Goal: Information Seeking & Learning: Check status

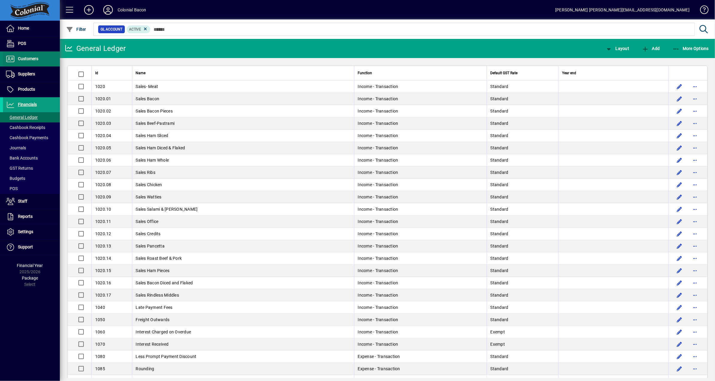
click at [30, 58] on span "Customers" at bounding box center [28, 58] width 20 height 5
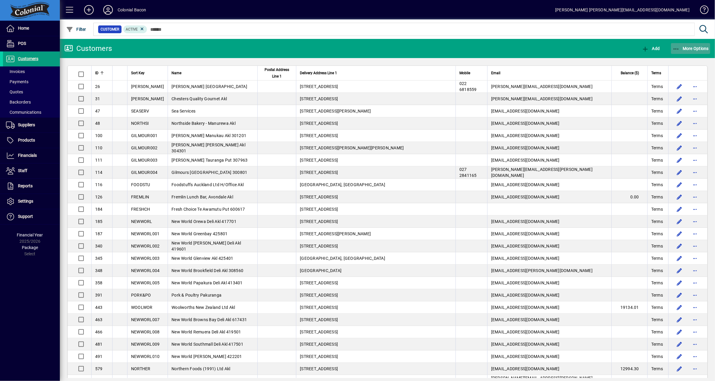
click at [695, 49] on span "More Options" at bounding box center [691, 48] width 37 height 5
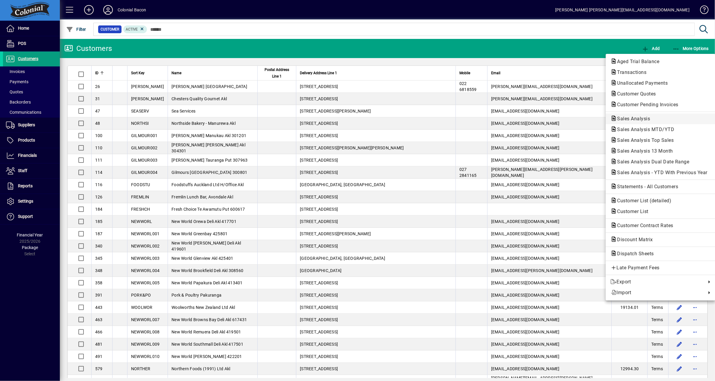
click at [653, 121] on span "Sales Analysis" at bounding box center [632, 119] width 43 height 6
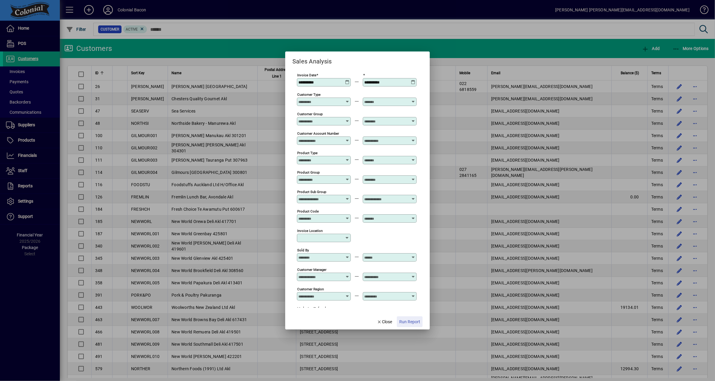
click at [406, 324] on span "Run Report" at bounding box center [410, 322] width 21 height 6
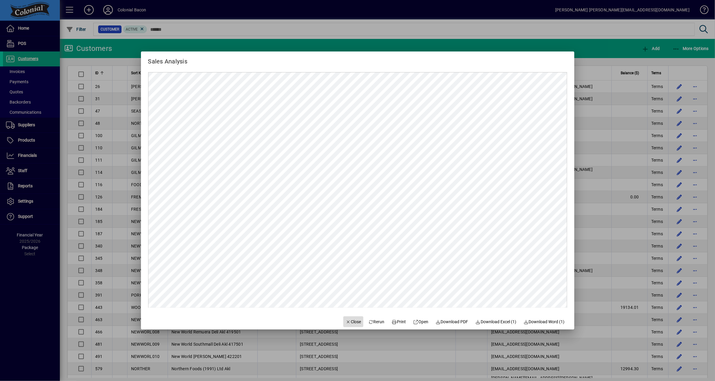
click at [349, 321] on span "Close" at bounding box center [354, 322] width 16 height 6
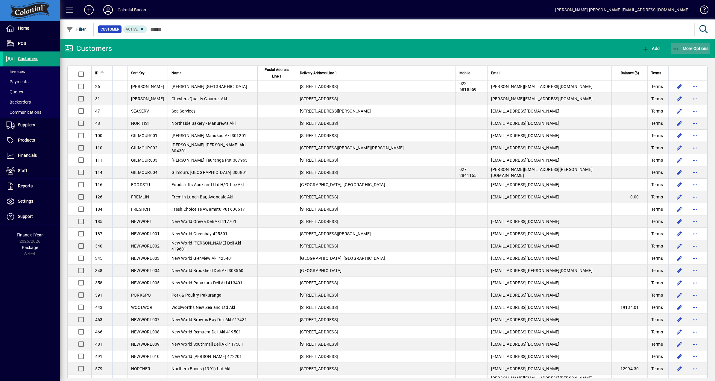
click at [694, 49] on span "More Options" at bounding box center [691, 48] width 37 height 5
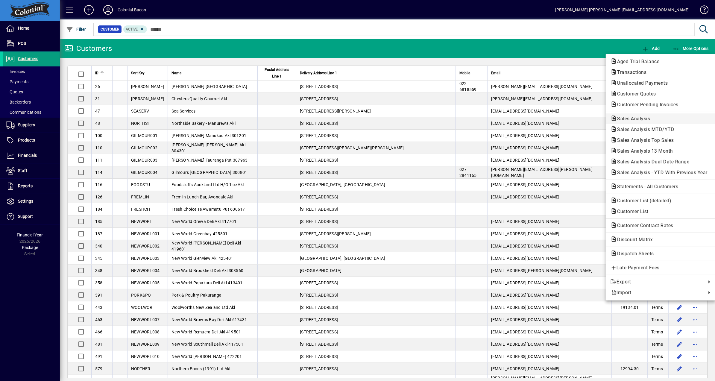
click at [640, 117] on span "Sales Analysis" at bounding box center [632, 119] width 43 height 6
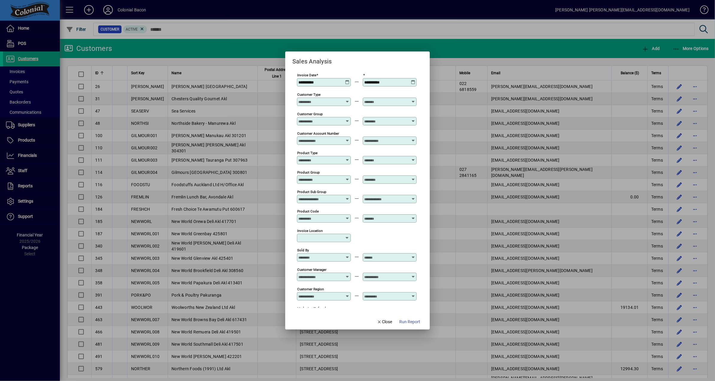
click at [409, 323] on span "Run Report" at bounding box center [410, 322] width 21 height 6
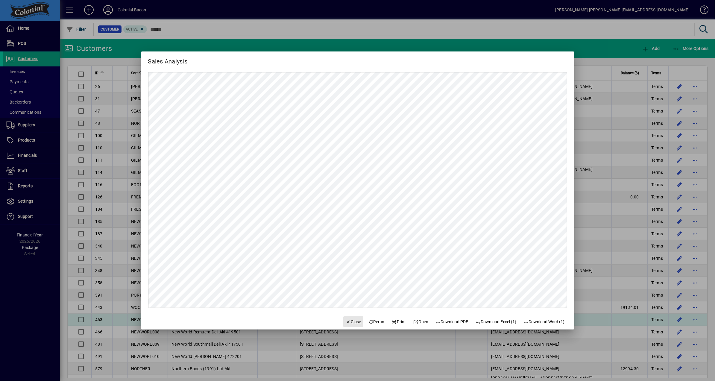
click at [351, 323] on span "Close" at bounding box center [354, 322] width 16 height 6
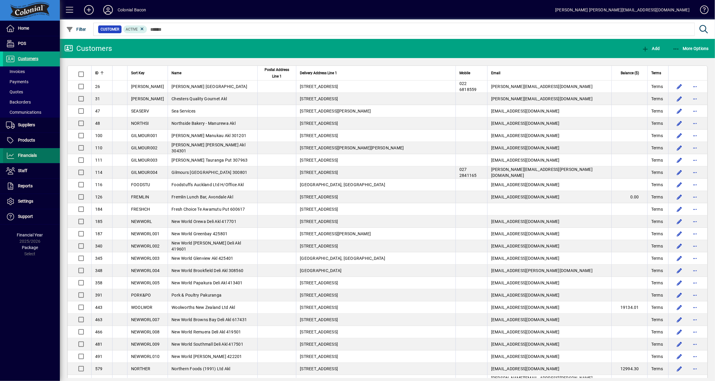
click at [34, 158] on span "Financials" at bounding box center [20, 155] width 34 height 7
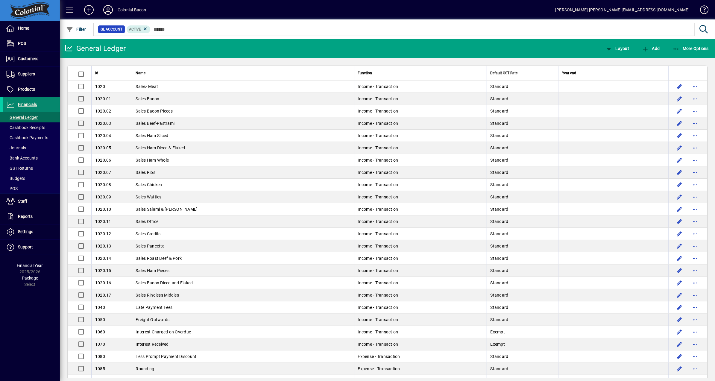
click at [29, 105] on span "Financials" at bounding box center [27, 104] width 19 height 5
click at [695, 49] on span "More Options" at bounding box center [691, 48] width 37 height 5
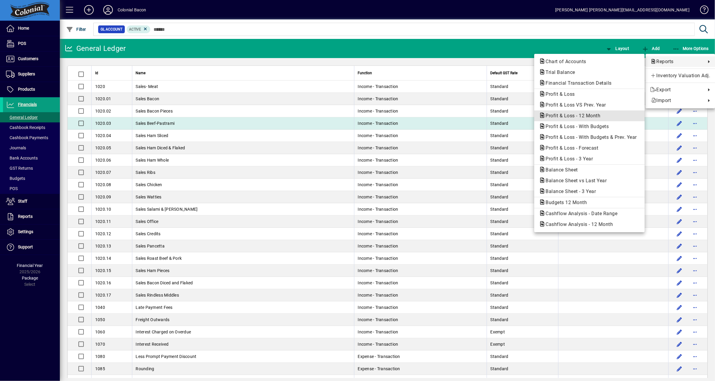
click at [579, 118] on span "Profit & Loss - 12 Month" at bounding box center [571, 116] width 64 height 6
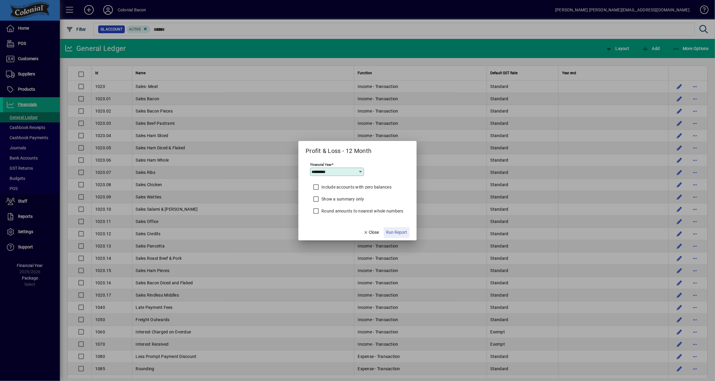
click at [397, 233] on span "Run Report" at bounding box center [396, 232] width 21 height 6
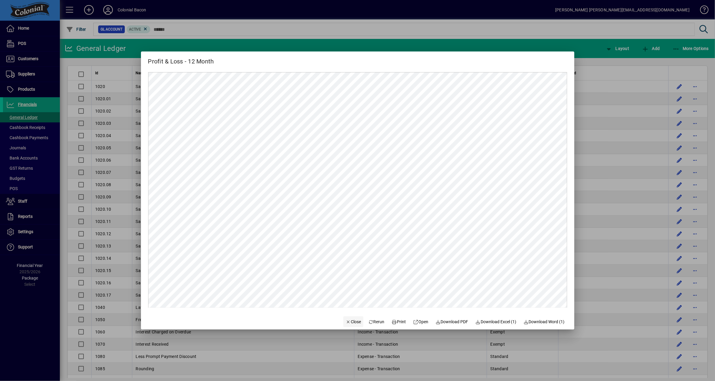
click at [351, 322] on span "Close" at bounding box center [354, 322] width 16 height 6
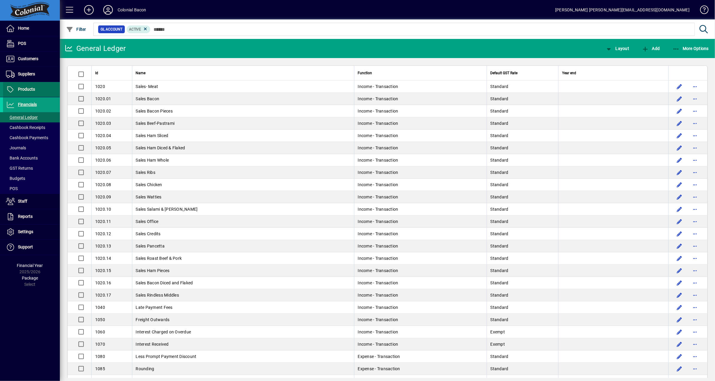
click at [28, 90] on span "Products" at bounding box center [26, 89] width 17 height 5
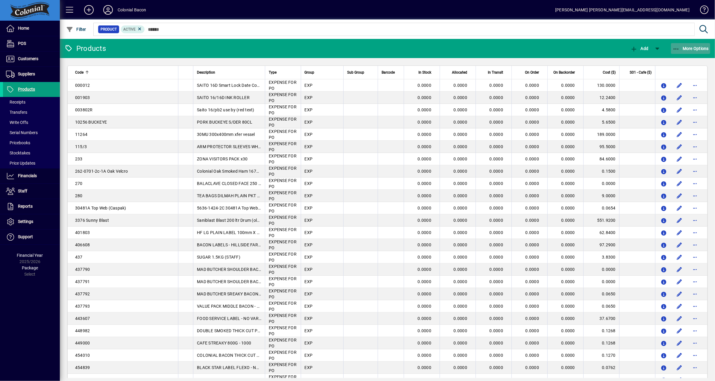
click at [695, 48] on span "More Options" at bounding box center [691, 48] width 37 height 5
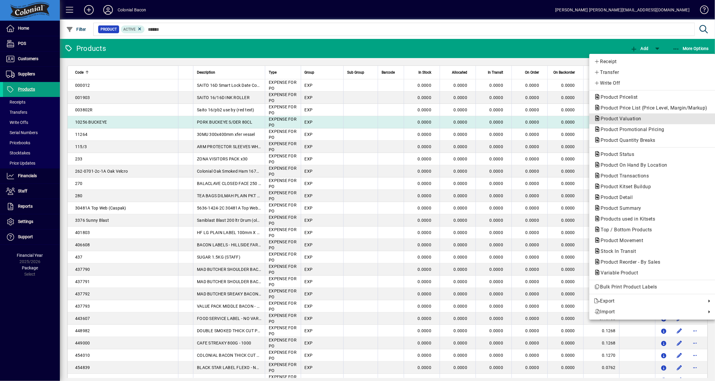
click at [627, 118] on span "Product Valuation" at bounding box center [619, 119] width 50 height 6
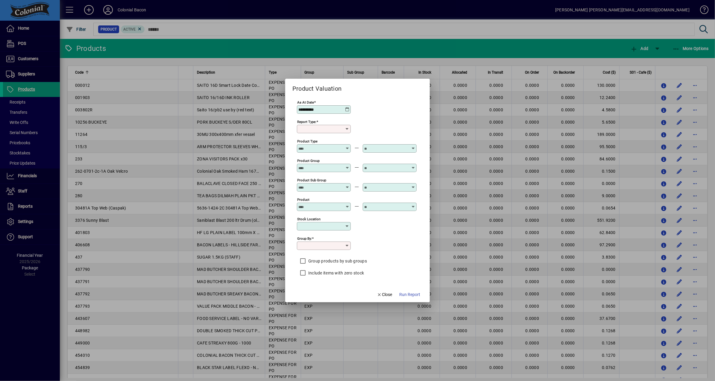
type input "******"
type input "**********"
click at [411, 293] on span "Run Report" at bounding box center [410, 295] width 21 height 6
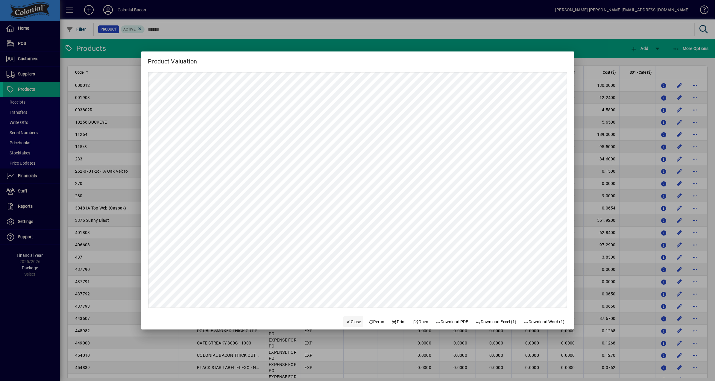
click at [352, 322] on span "Close" at bounding box center [354, 322] width 16 height 6
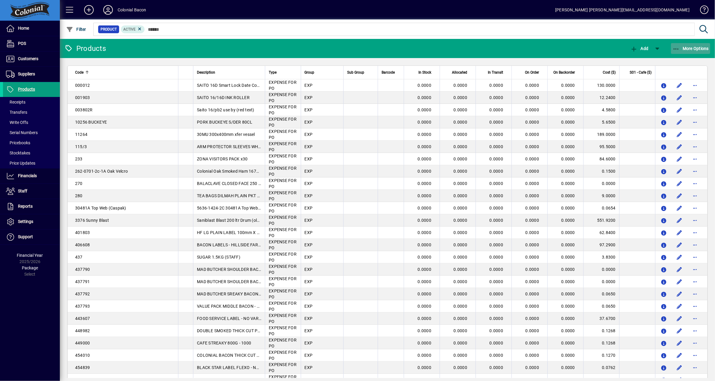
click at [699, 49] on span "More Options" at bounding box center [691, 48] width 37 height 5
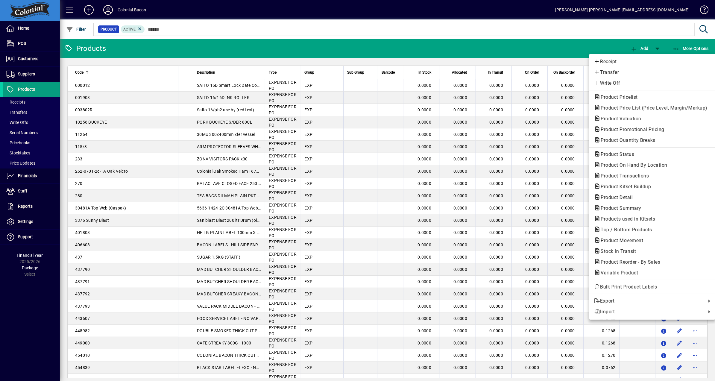
click at [31, 133] on div at bounding box center [357, 190] width 715 height 381
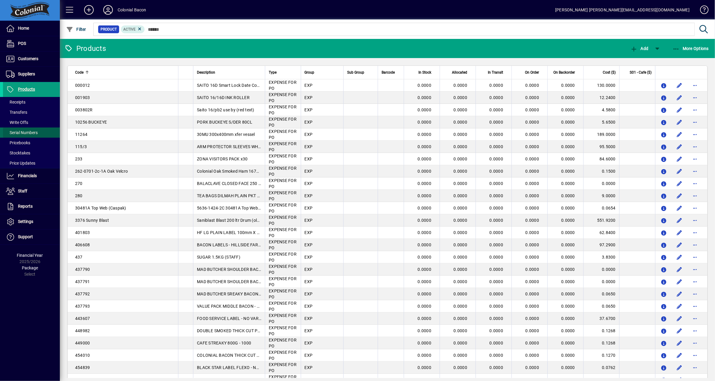
click at [32, 132] on span "Serial Numbers" at bounding box center [22, 132] width 32 height 5
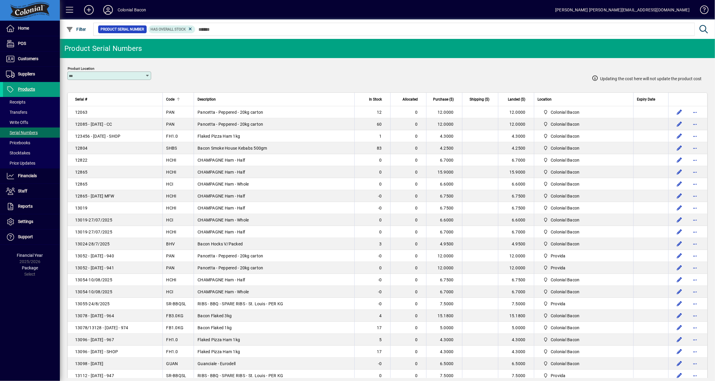
click at [177, 98] on div at bounding box center [179, 100] width 4 height 4
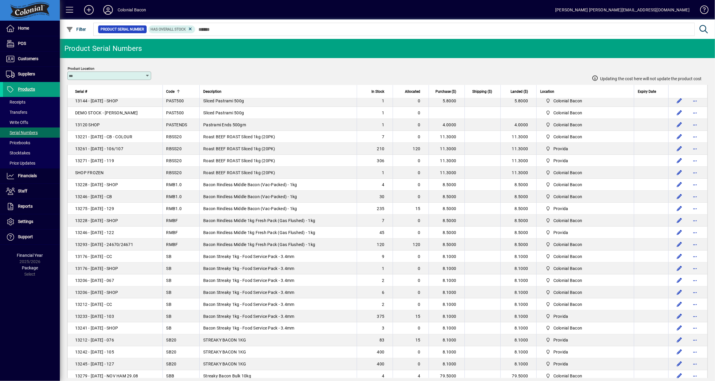
scroll to position [950, 0]
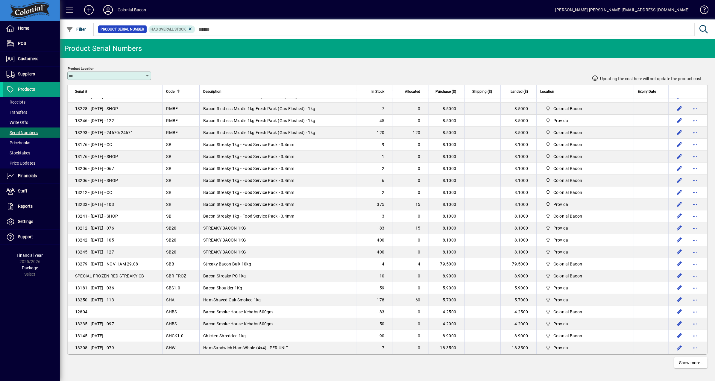
drag, startPoint x: 78, startPoint y: 95, endPoint x: 606, endPoint y: 356, distance: 589.8
click at [687, 363] on span "Show more…" at bounding box center [692, 363] width 24 height 6
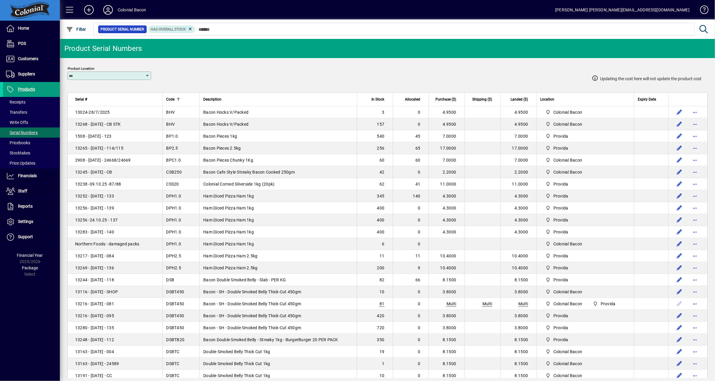
drag, startPoint x: 219, startPoint y: 70, endPoint x: 200, endPoint y: 74, distance: 19.0
click at [218, 70] on div "Updating the cost here will not update the product cost" at bounding box center [431, 71] width 542 height 27
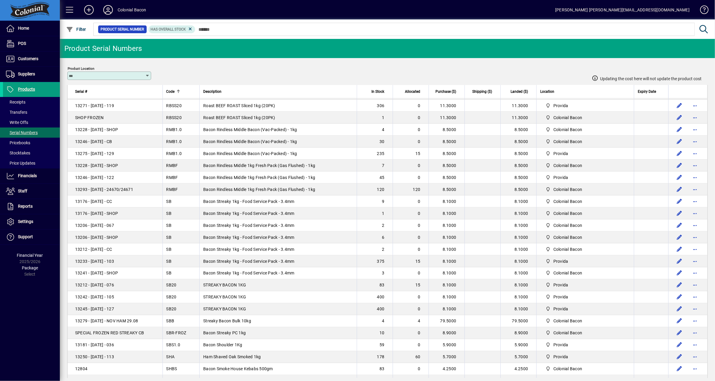
scroll to position [1053, 0]
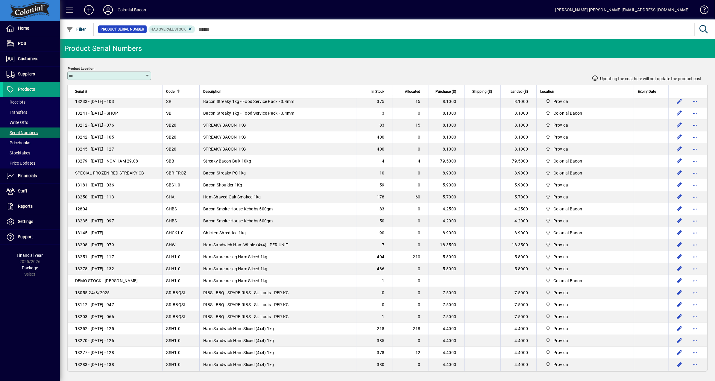
drag, startPoint x: 71, startPoint y: 96, endPoint x: 589, endPoint y: 372, distance: 587.1
click at [589, 372] on app-page-flat "Serial # Code Description In Stock Allocated Purchase ($) Shipping ($) Landed (…" at bounding box center [388, 231] width 656 height 293
copy thead
click at [32, 62] on span at bounding box center [31, 59] width 57 height 14
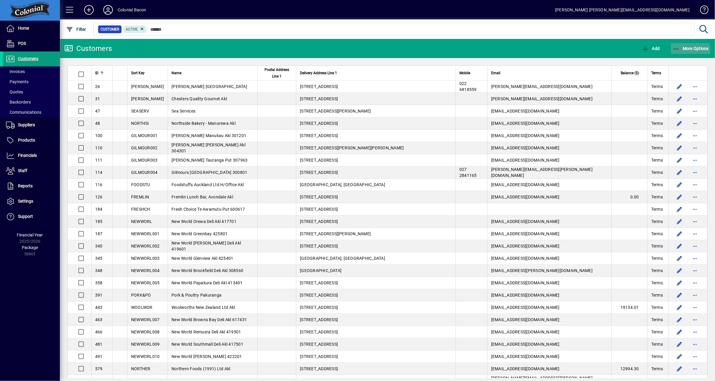
click at [698, 47] on span "More Options" at bounding box center [691, 48] width 37 height 5
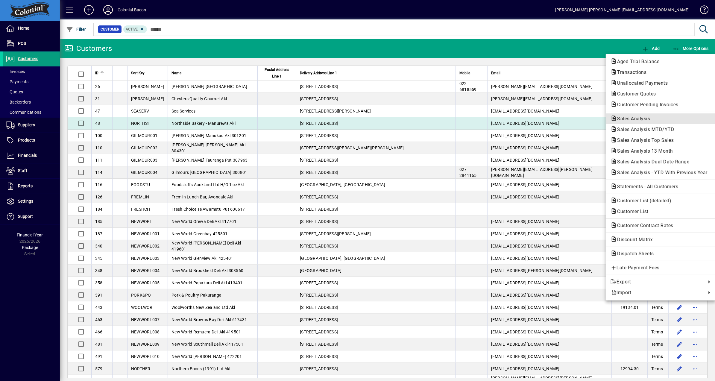
click at [647, 122] on span "Sales Analysis" at bounding box center [661, 118] width 100 height 7
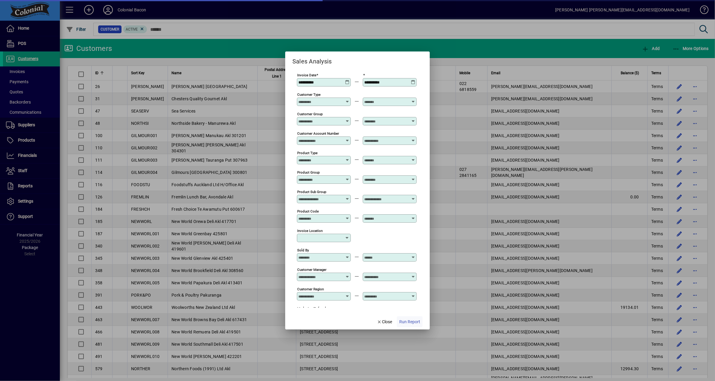
type input "**********"
click at [413, 324] on span "Run Report" at bounding box center [410, 322] width 21 height 6
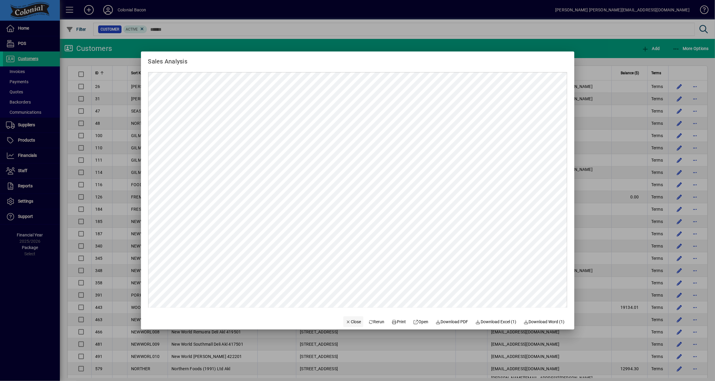
click at [351, 321] on span "Close" at bounding box center [354, 322] width 16 height 6
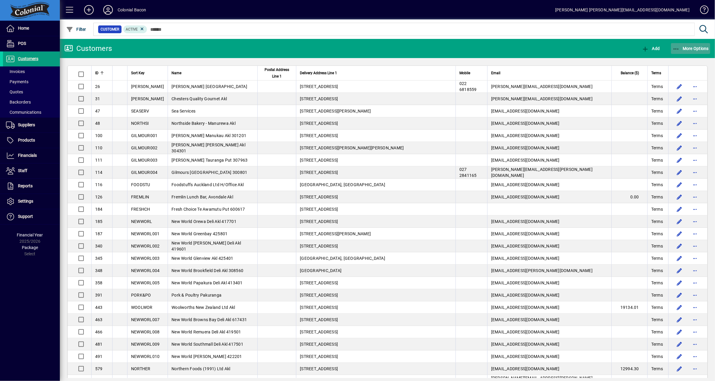
click at [694, 46] on span "More Options" at bounding box center [691, 48] width 37 height 5
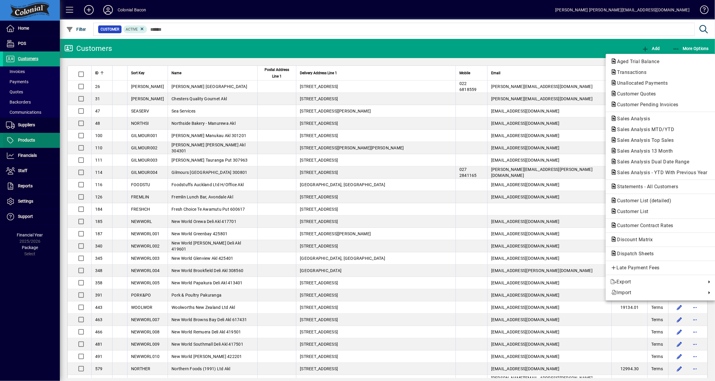
click at [33, 143] on div at bounding box center [357, 190] width 715 height 381
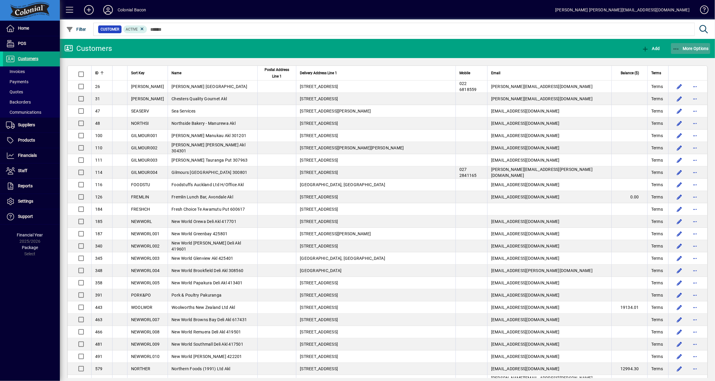
click at [699, 51] on span "button" at bounding box center [691, 48] width 40 height 14
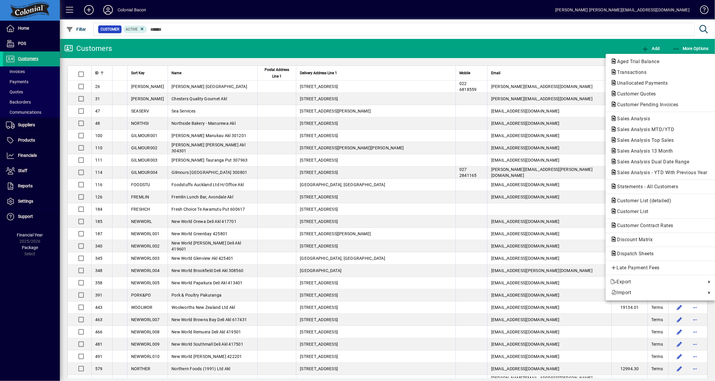
click at [311, 55] on div at bounding box center [357, 190] width 715 height 381
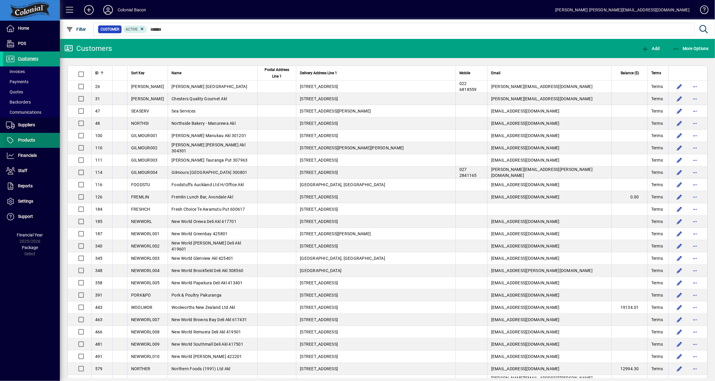
click at [22, 138] on span "Products" at bounding box center [26, 140] width 17 height 5
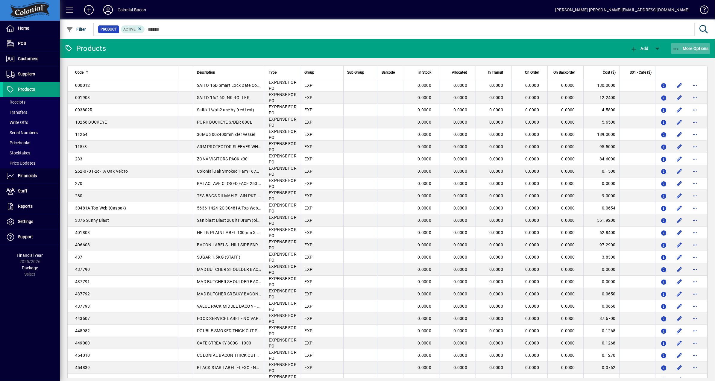
click at [694, 50] on span "More Options" at bounding box center [691, 48] width 37 height 5
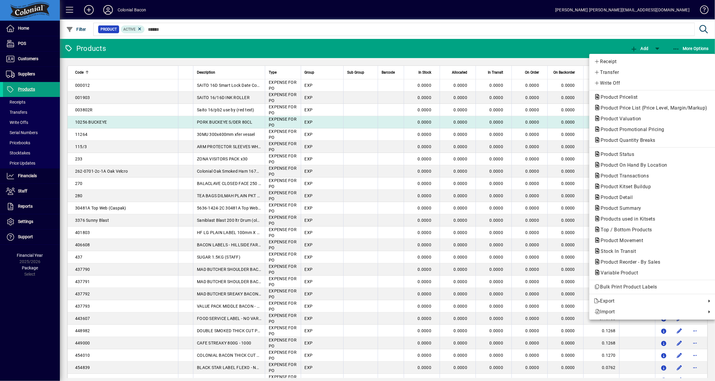
click at [641, 118] on span "Product Valuation" at bounding box center [619, 119] width 50 height 6
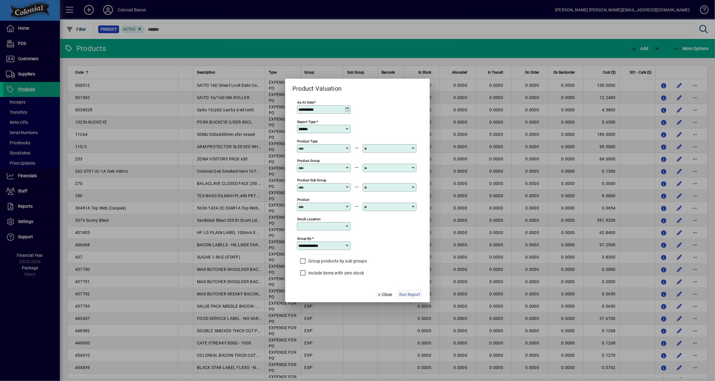
click at [417, 296] on span "Run Report" at bounding box center [410, 295] width 21 height 6
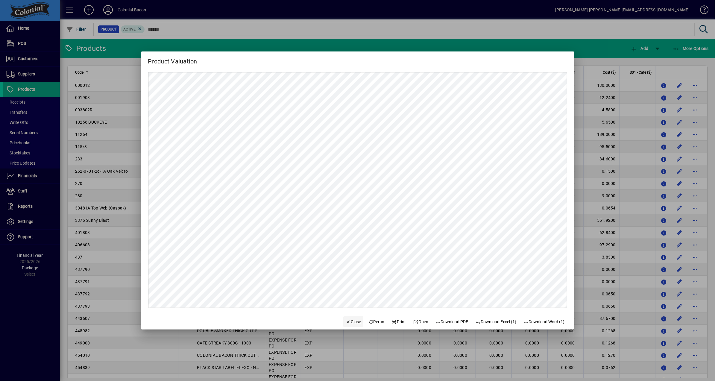
click at [349, 323] on span "Close" at bounding box center [354, 322] width 16 height 6
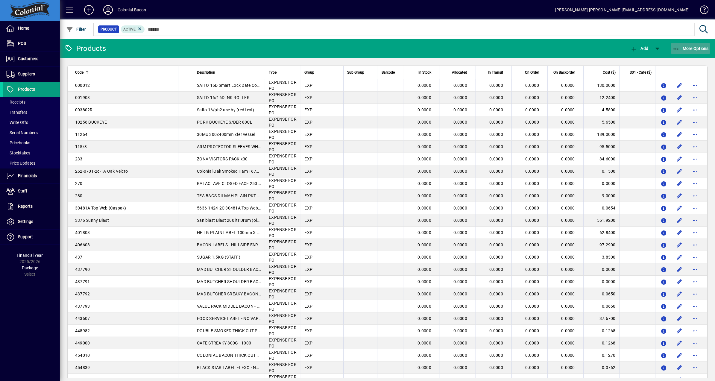
click at [695, 50] on span "More Options" at bounding box center [691, 48] width 37 height 5
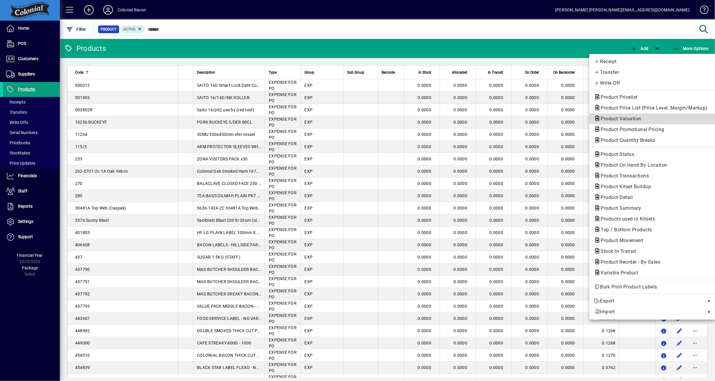
click at [632, 119] on span "Product Valuation" at bounding box center [619, 119] width 50 height 6
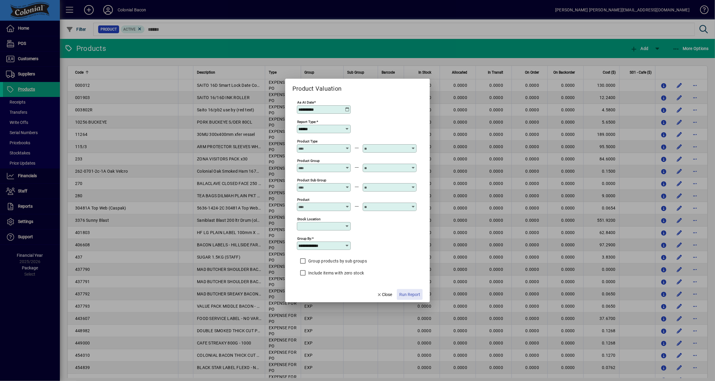
click at [412, 295] on span "Run Report" at bounding box center [410, 295] width 21 height 6
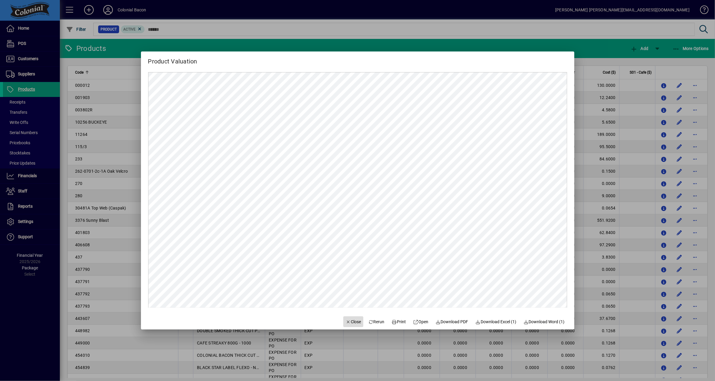
click at [351, 322] on span "Close" at bounding box center [354, 322] width 16 height 6
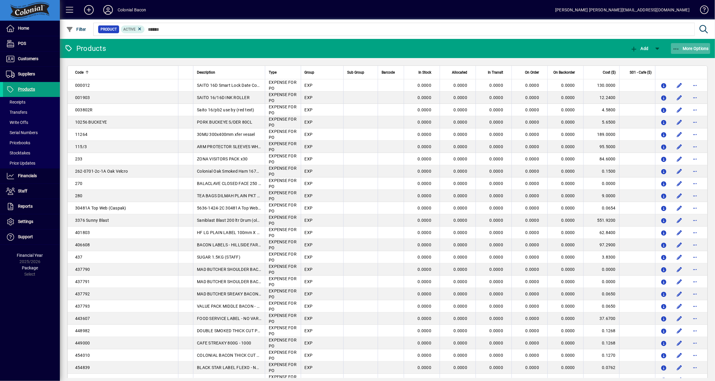
click at [697, 52] on span "button" at bounding box center [691, 48] width 40 height 14
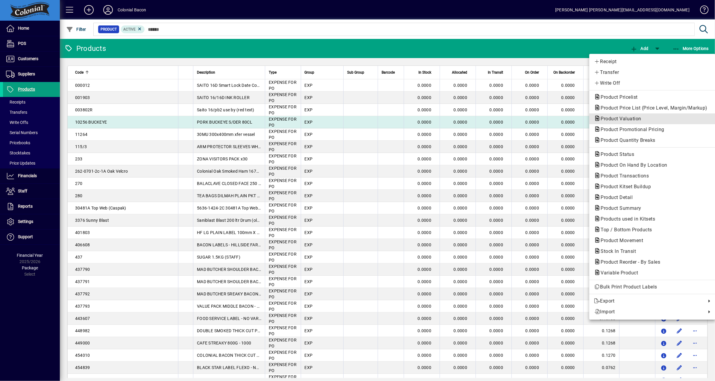
click at [634, 119] on span "Product Valuation" at bounding box center [619, 119] width 50 height 6
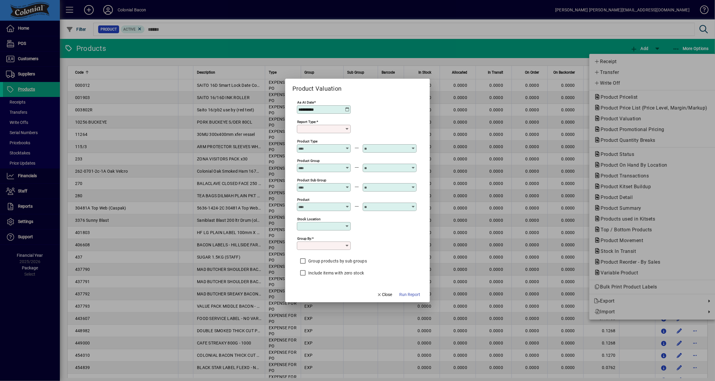
type input "******"
type input "**********"
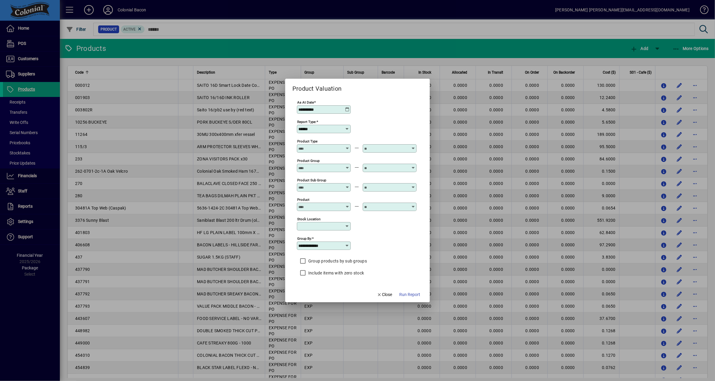
click at [408, 294] on span "Run Report" at bounding box center [410, 295] width 21 height 6
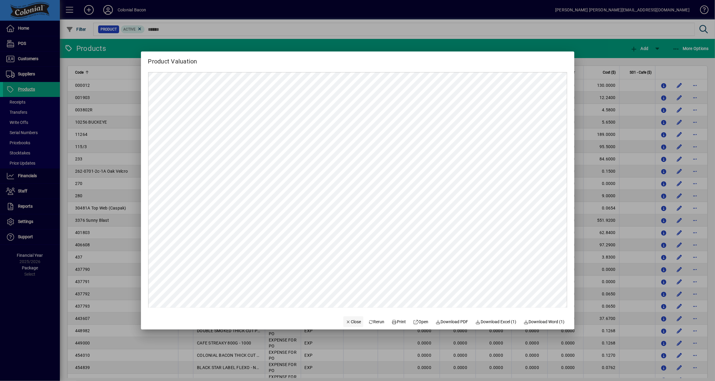
click at [351, 322] on span "Close" at bounding box center [354, 322] width 16 height 6
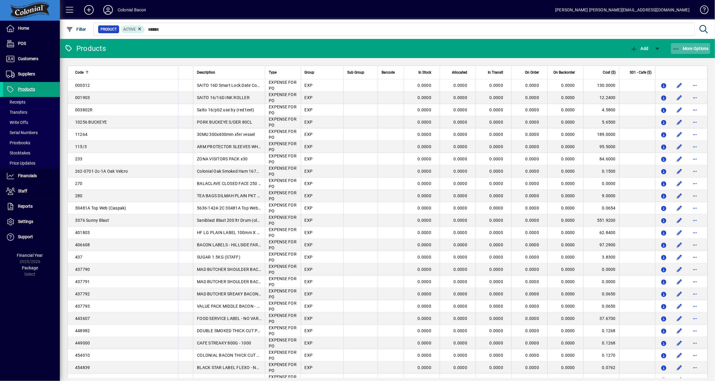
scroll to position [0, 0]
click at [25, 60] on span "Customers" at bounding box center [28, 58] width 20 height 5
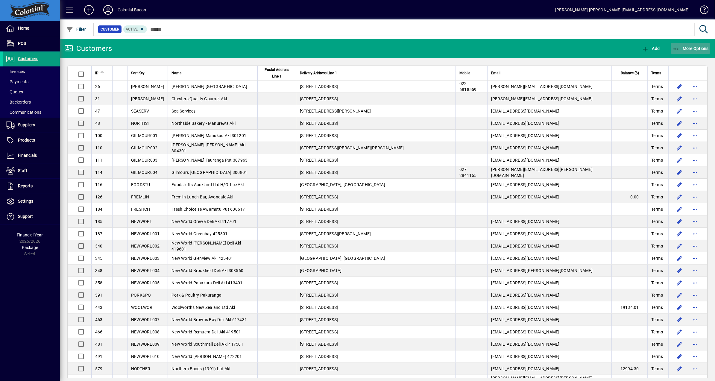
click at [686, 48] on span "More Options" at bounding box center [691, 48] width 37 height 5
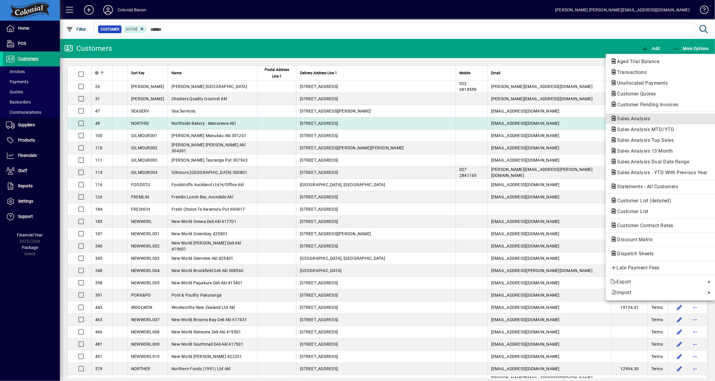
click at [665, 120] on span "Sales Analysis" at bounding box center [661, 118] width 100 height 7
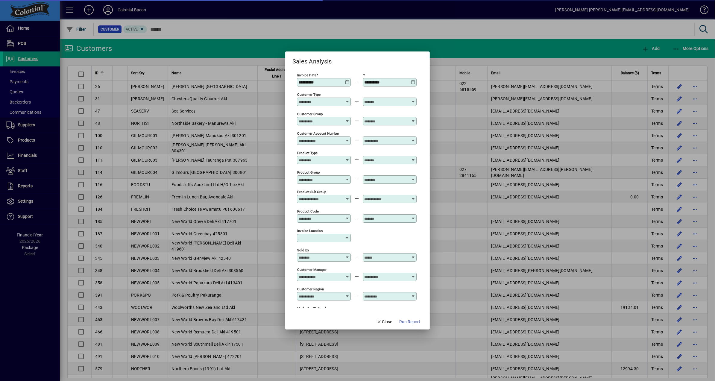
type input "**********"
click at [407, 323] on span "Run Report" at bounding box center [410, 322] width 21 height 6
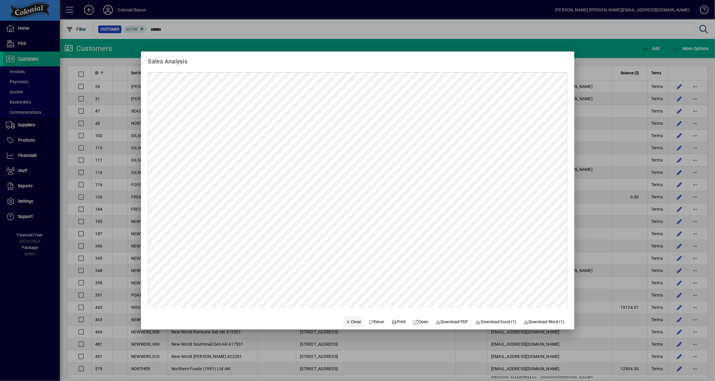
click at [351, 320] on span "Close" at bounding box center [354, 322] width 16 height 6
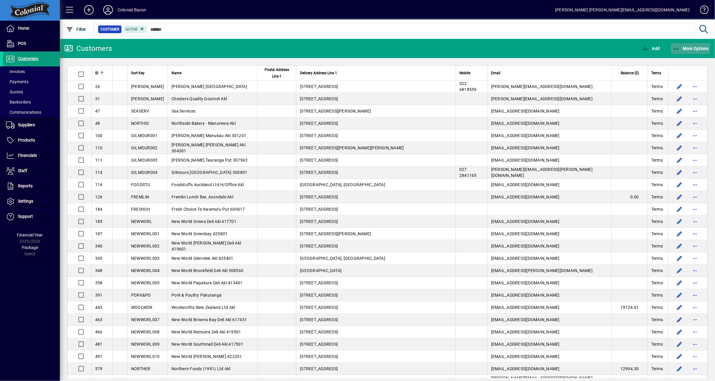
click at [699, 52] on span "button" at bounding box center [691, 48] width 40 height 14
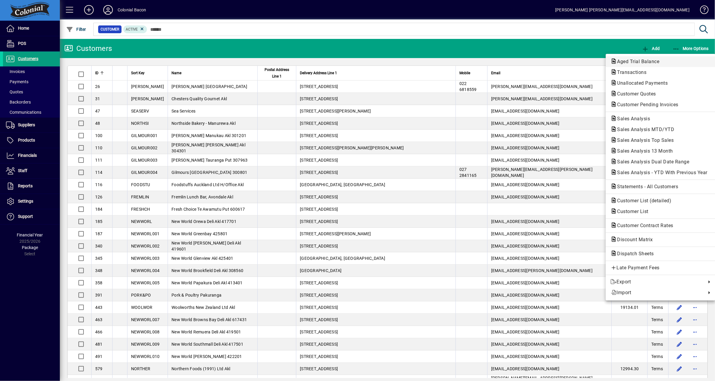
click at [650, 63] on span "Aged Trial Balance" at bounding box center [637, 62] width 52 height 6
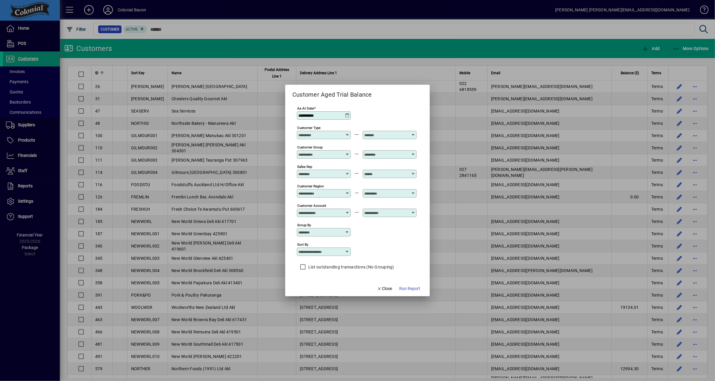
click at [408, 290] on span "Run Report" at bounding box center [410, 289] width 21 height 6
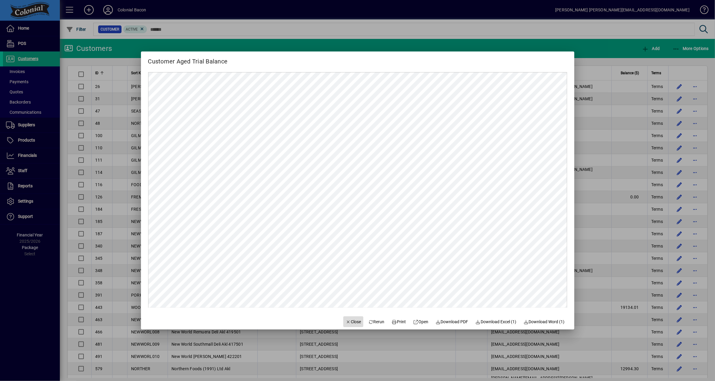
click at [350, 323] on span "Close" at bounding box center [354, 322] width 16 height 6
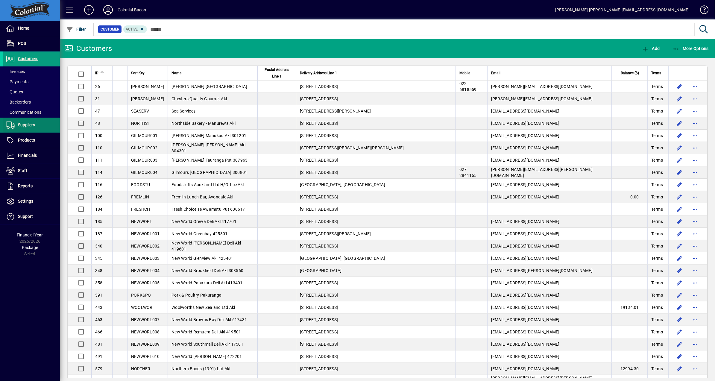
click at [40, 124] on span at bounding box center [31, 125] width 57 height 14
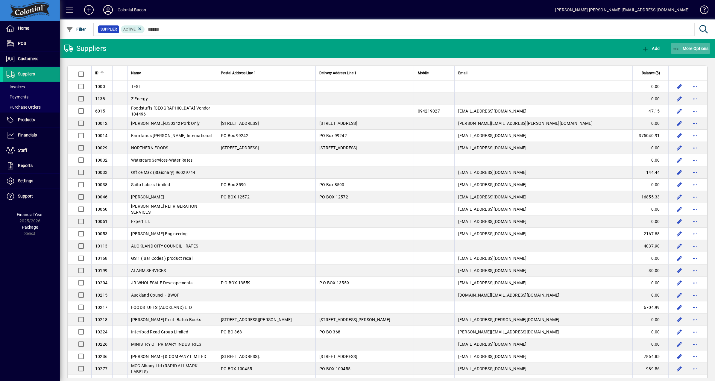
click at [696, 46] on span "More Options" at bounding box center [691, 48] width 37 height 5
click at [673, 61] on span "Aged Trial Balance" at bounding box center [669, 62] width 52 height 6
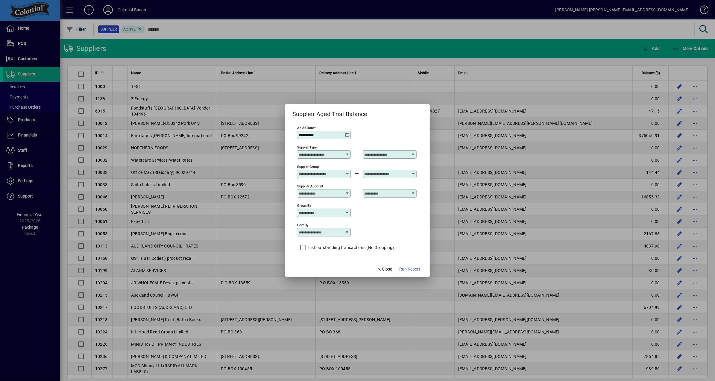
click at [415, 269] on span "Run Report" at bounding box center [410, 269] width 21 height 6
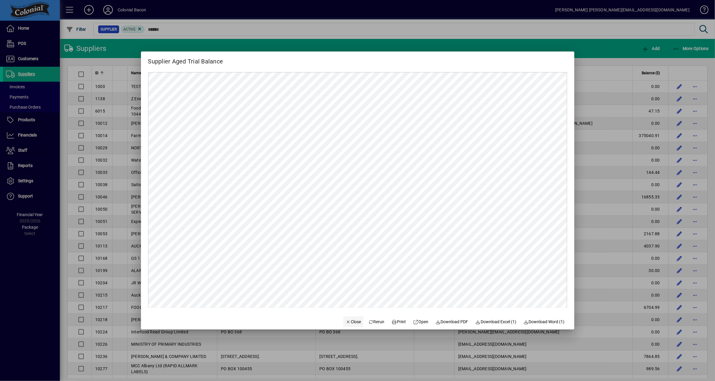
click at [352, 324] on span "Close" at bounding box center [354, 322] width 16 height 6
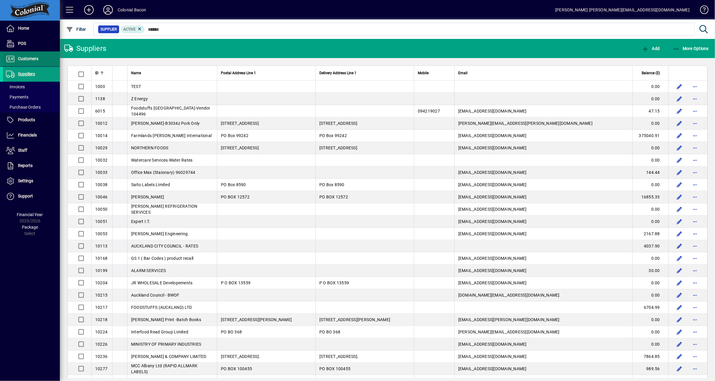
click at [28, 62] on span "Customers" at bounding box center [20, 58] width 35 height 7
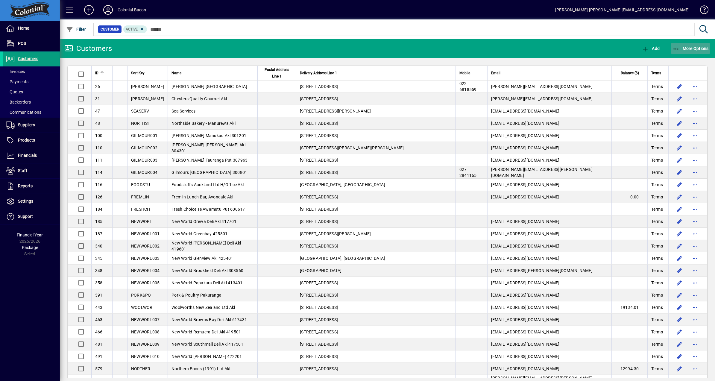
click at [695, 49] on span "More Options" at bounding box center [691, 48] width 37 height 5
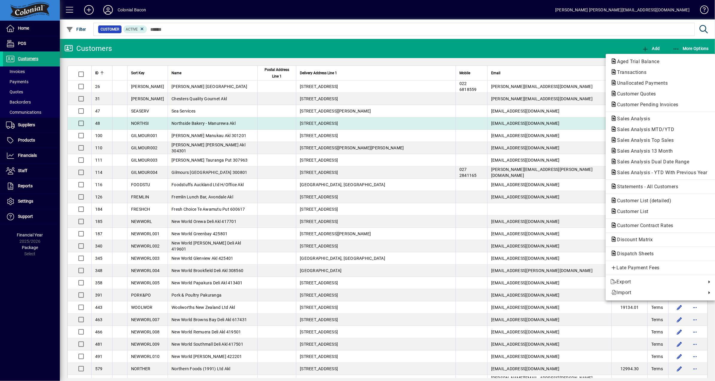
click at [645, 117] on span "Sales Analysis" at bounding box center [632, 119] width 43 height 6
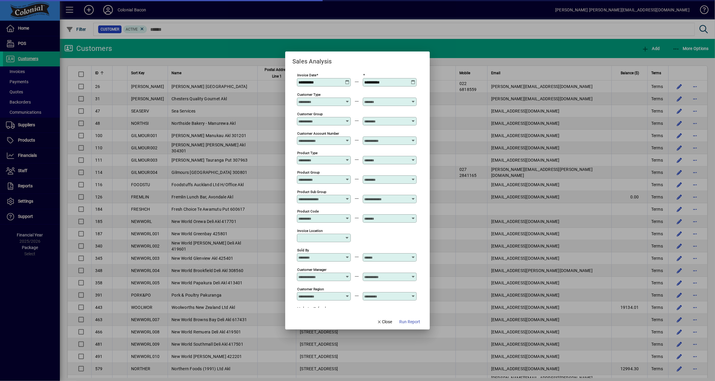
type input "**********"
click at [411, 320] on span "Run Report" at bounding box center [410, 322] width 21 height 6
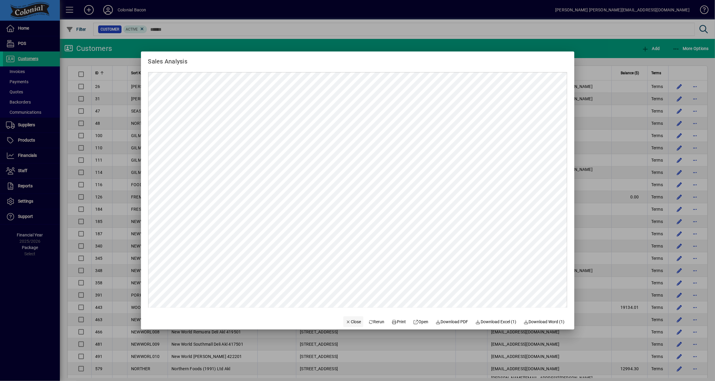
click at [349, 321] on span "Close" at bounding box center [354, 322] width 16 height 6
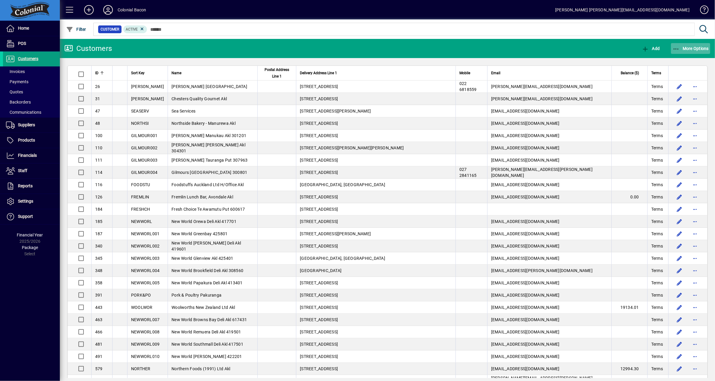
click at [693, 51] on span "More Options" at bounding box center [691, 48] width 37 height 5
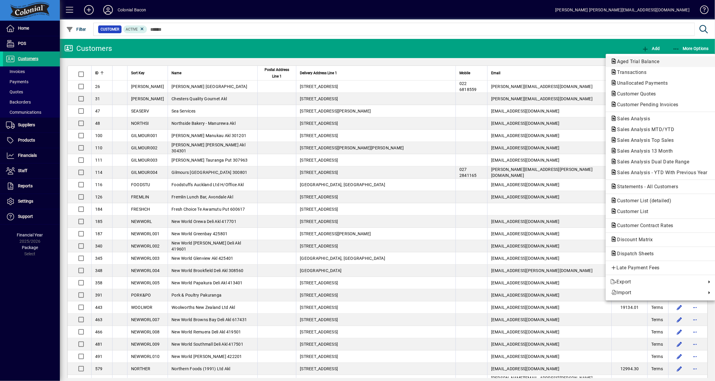
click at [653, 61] on span "Aged Trial Balance" at bounding box center [637, 62] width 52 height 6
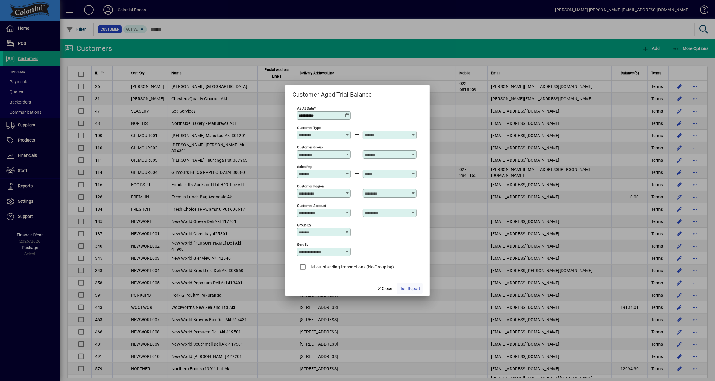
click at [416, 287] on span "Run Report" at bounding box center [410, 289] width 21 height 6
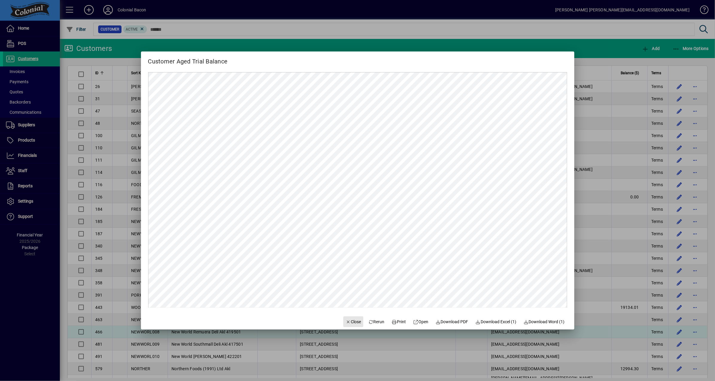
click at [349, 325] on span "Close" at bounding box center [354, 322] width 16 height 6
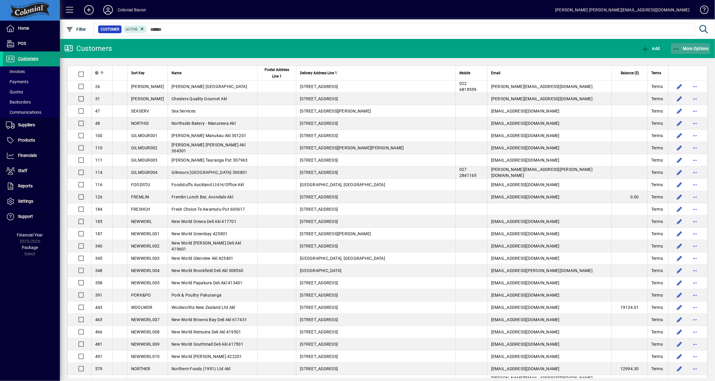
click at [692, 50] on span "More Options" at bounding box center [691, 48] width 37 height 5
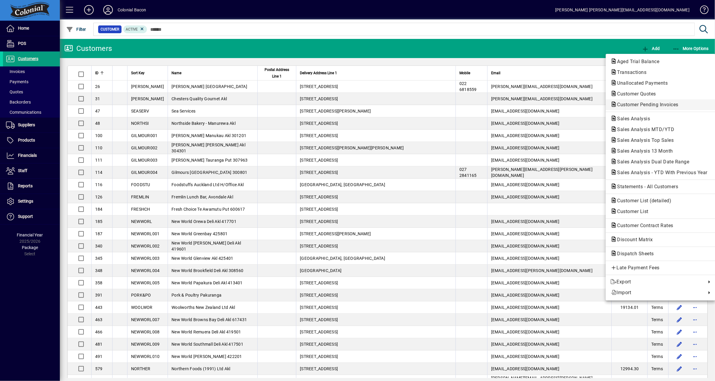
click at [667, 107] on span "Customer Pending Invoices" at bounding box center [646, 105] width 71 height 6
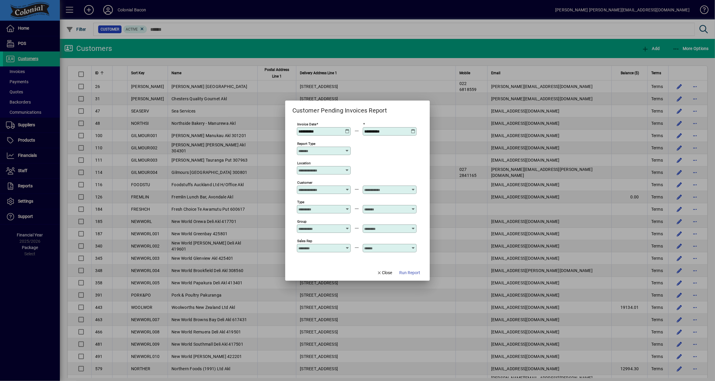
click at [407, 273] on span "Run Report" at bounding box center [410, 273] width 21 height 6
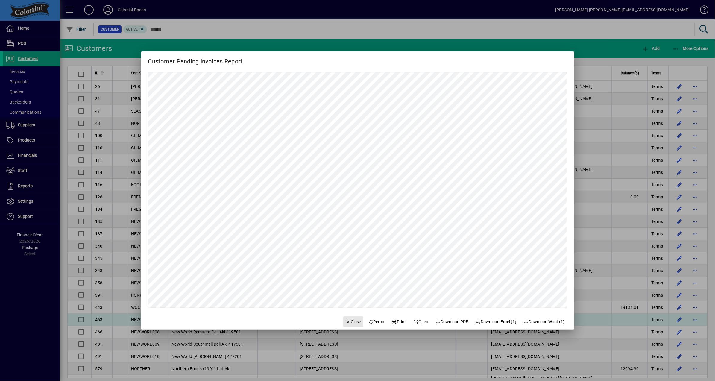
click at [349, 323] on span "Close" at bounding box center [354, 322] width 16 height 6
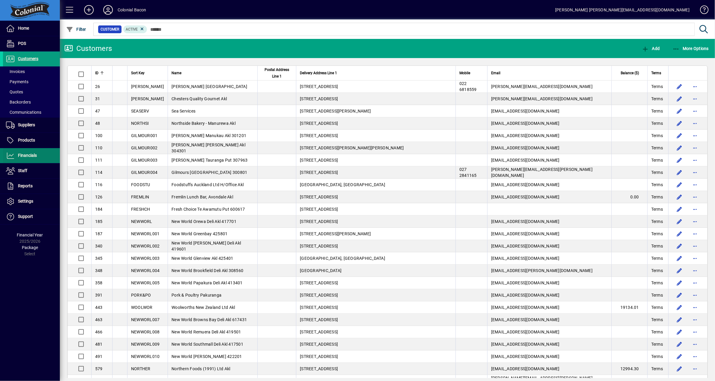
click at [33, 155] on span "Financials" at bounding box center [27, 155] width 19 height 5
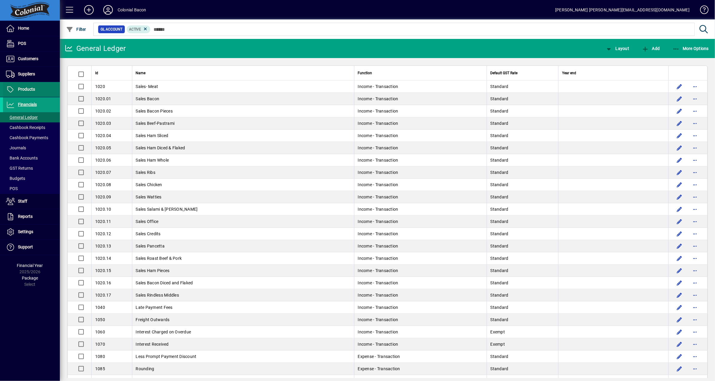
click at [29, 92] on span "Products" at bounding box center [19, 89] width 32 height 7
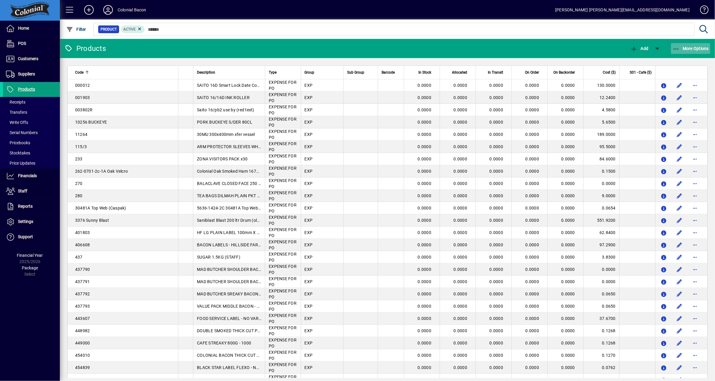
click at [696, 48] on span "More Options" at bounding box center [691, 48] width 37 height 5
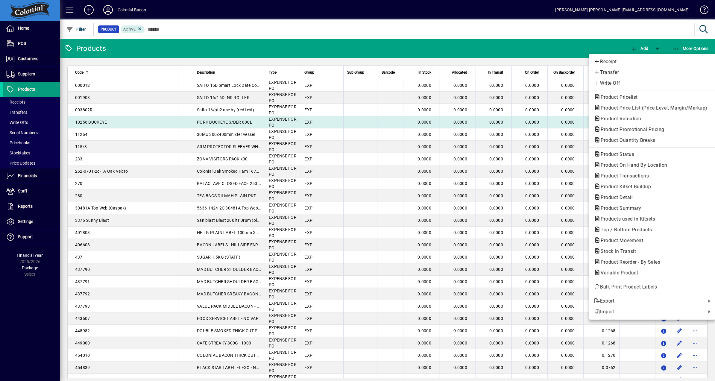
click at [634, 120] on span "Product Valuation" at bounding box center [619, 119] width 50 height 6
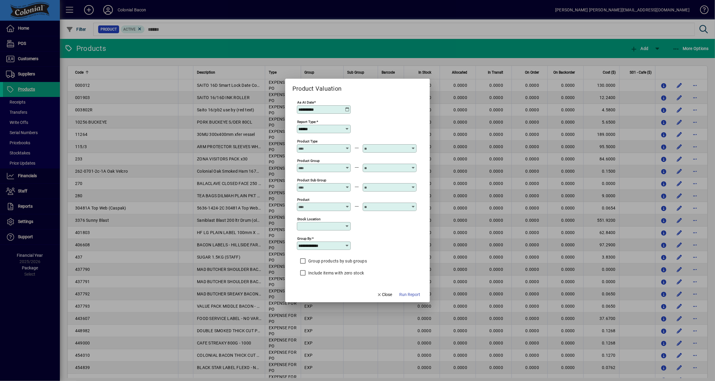
click at [406, 294] on span "Run Report" at bounding box center [410, 295] width 21 height 6
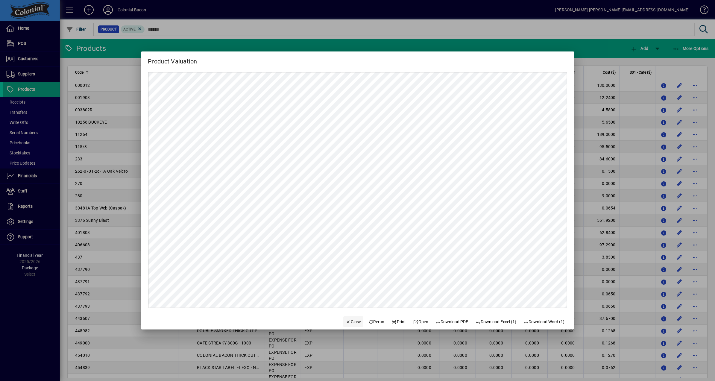
click at [349, 322] on span "Close" at bounding box center [354, 322] width 16 height 6
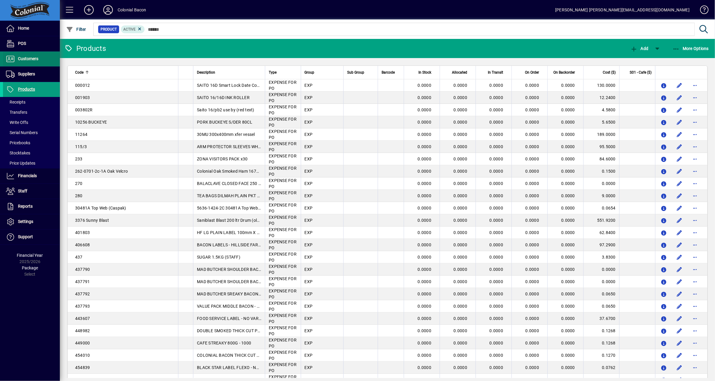
click at [37, 62] on span "Customers" at bounding box center [20, 58] width 35 height 7
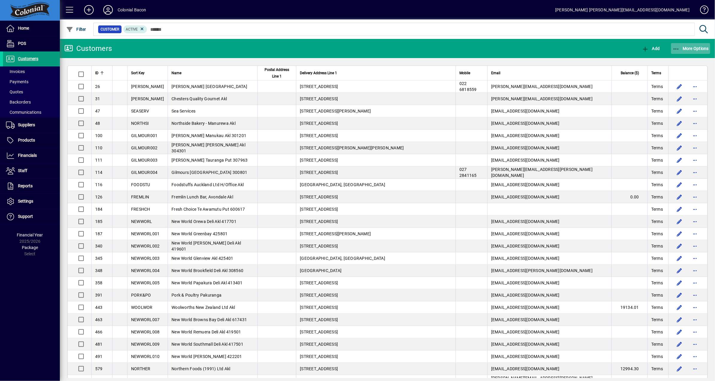
click at [702, 47] on span "More Options" at bounding box center [691, 48] width 37 height 5
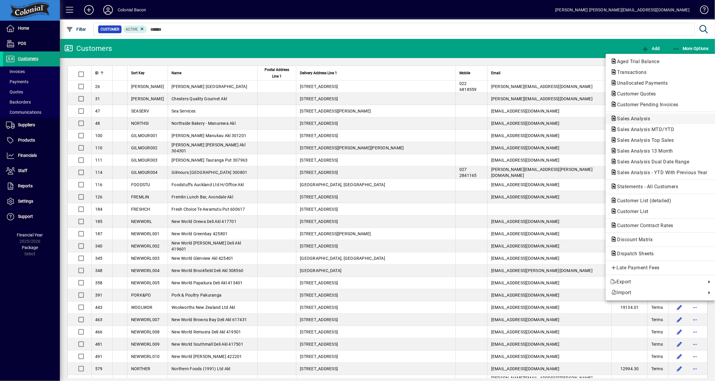
click at [661, 119] on span "Sales Analysis" at bounding box center [661, 118] width 100 height 7
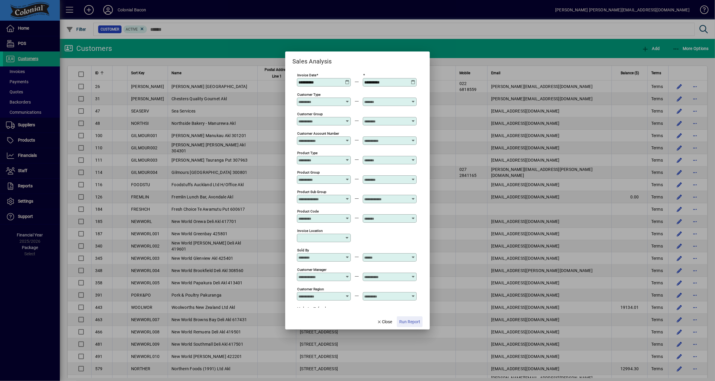
click at [411, 324] on span "Run Report" at bounding box center [410, 322] width 21 height 6
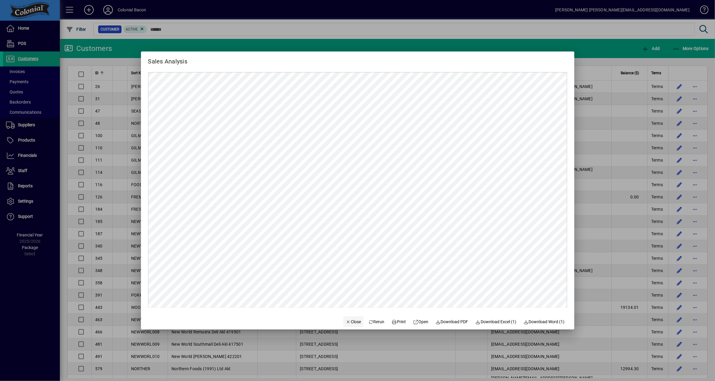
click at [349, 322] on span "Close" at bounding box center [354, 322] width 16 height 6
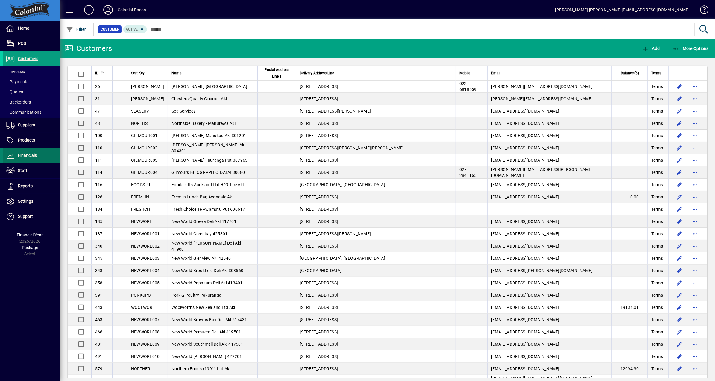
click at [34, 156] on span "Financials" at bounding box center [27, 155] width 19 height 5
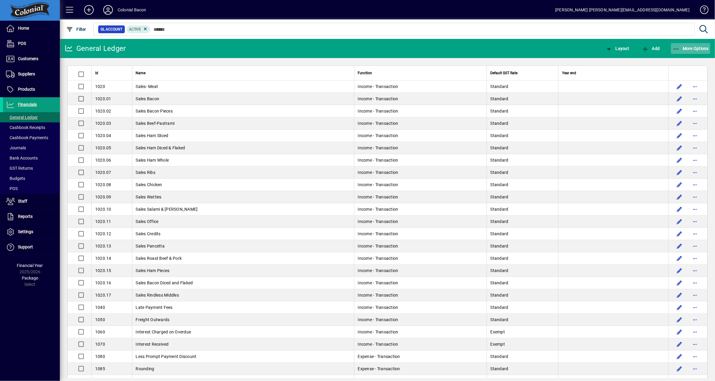
click at [692, 52] on span "button" at bounding box center [691, 48] width 40 height 14
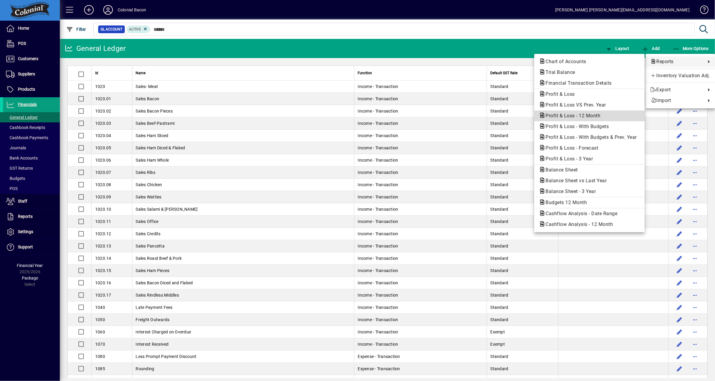
click at [598, 115] on span "Profit & Loss - 12 Month" at bounding box center [571, 116] width 64 height 6
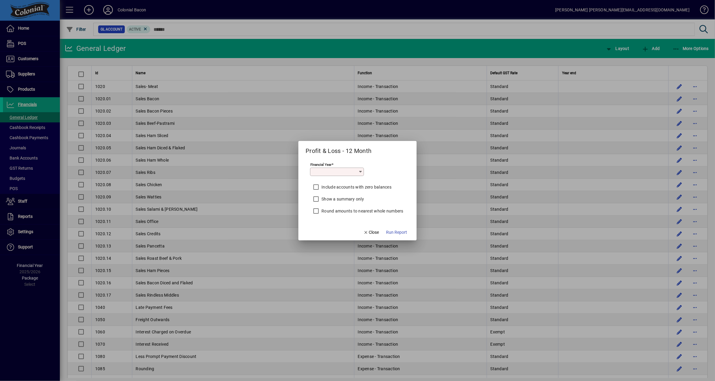
type input "*********"
click at [402, 234] on span "Run Report" at bounding box center [396, 232] width 21 height 6
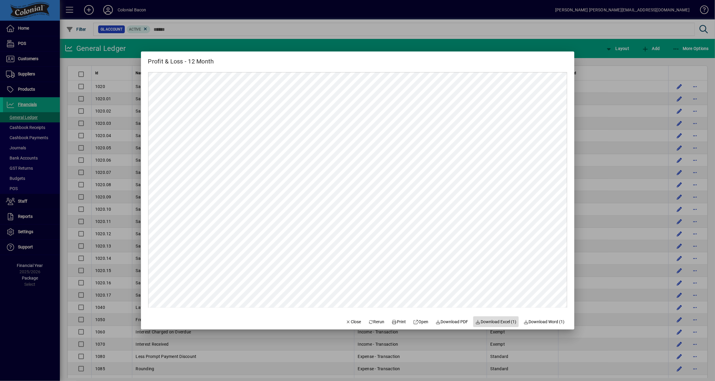
click at [504, 323] on span "Download Excel (1)" at bounding box center [496, 322] width 41 height 6
click at [443, 67] on mat-dialog-content at bounding box center [358, 190] width 434 height 248
click at [349, 322] on span "Close" at bounding box center [354, 322] width 16 height 6
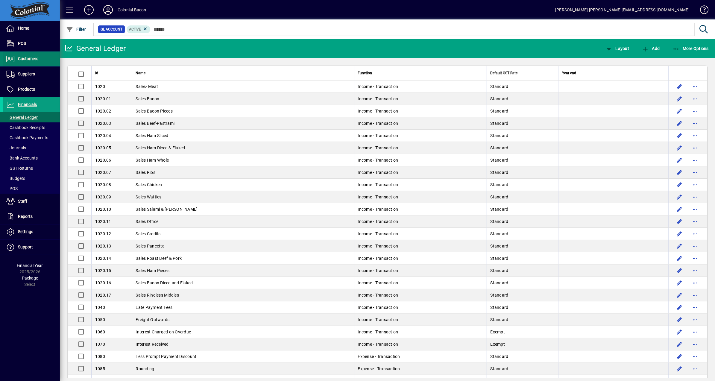
click at [32, 61] on span "Customers" at bounding box center [28, 58] width 20 height 5
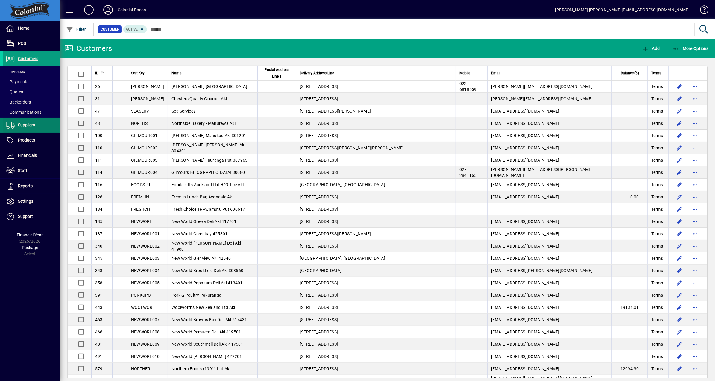
click at [32, 128] on span "Suppliers" at bounding box center [19, 125] width 32 height 7
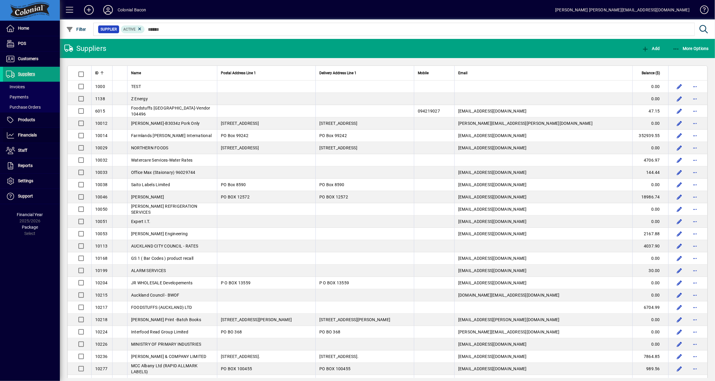
drag, startPoint x: 34, startPoint y: 135, endPoint x: 65, endPoint y: 131, distance: 30.8
click at [34, 135] on span "Financials" at bounding box center [27, 135] width 19 height 5
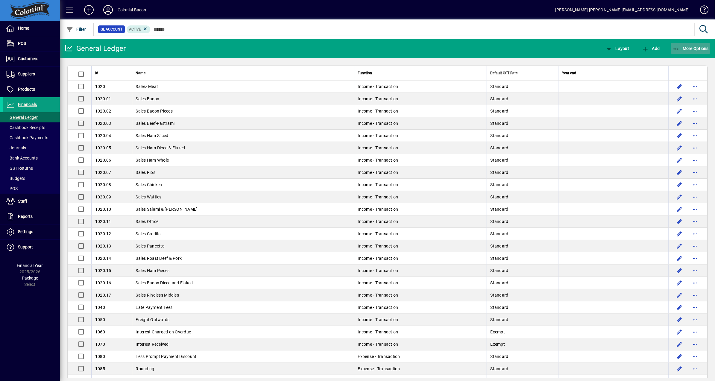
click at [700, 47] on span "More Options" at bounding box center [691, 48] width 37 height 5
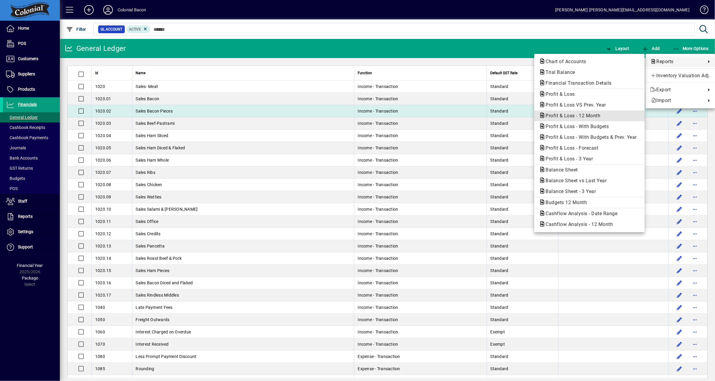
drag, startPoint x: 585, startPoint y: 116, endPoint x: 579, endPoint y: 117, distance: 6.2
click at [585, 116] on span "Profit & Loss - 12 Month" at bounding box center [571, 116] width 64 height 6
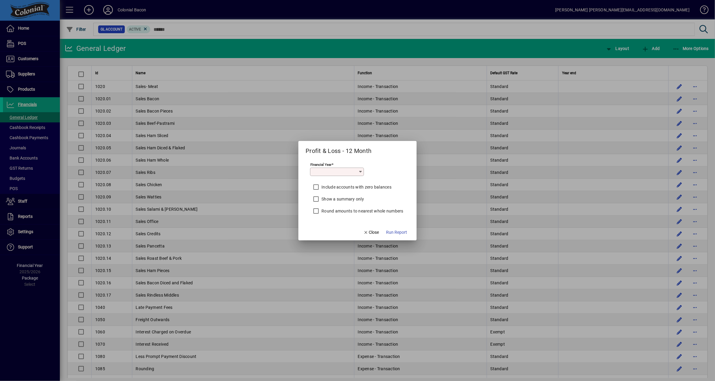
type input "*********"
click at [393, 234] on span "Run Report" at bounding box center [396, 232] width 21 height 6
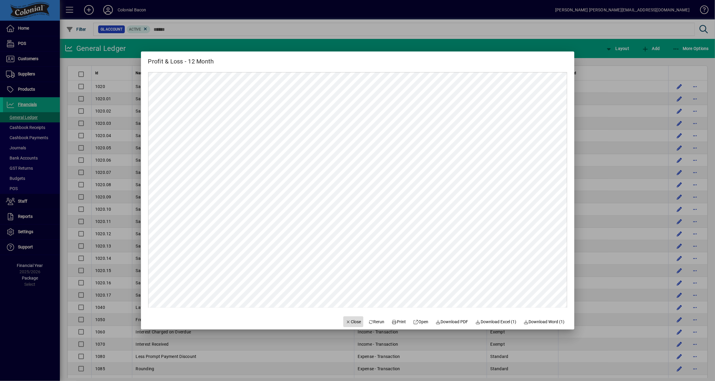
click at [355, 324] on span "Close" at bounding box center [354, 322] width 16 height 6
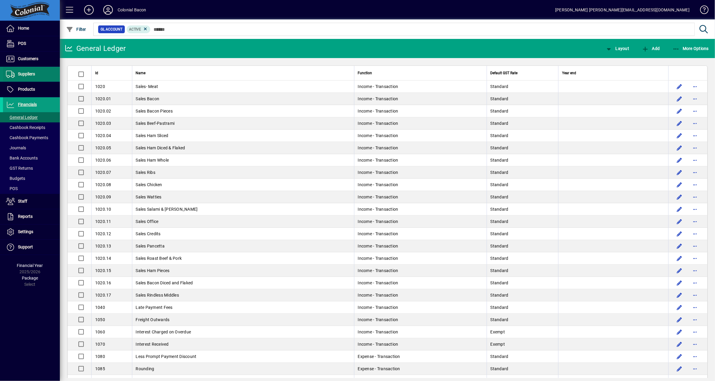
click at [37, 75] on span at bounding box center [31, 74] width 57 height 14
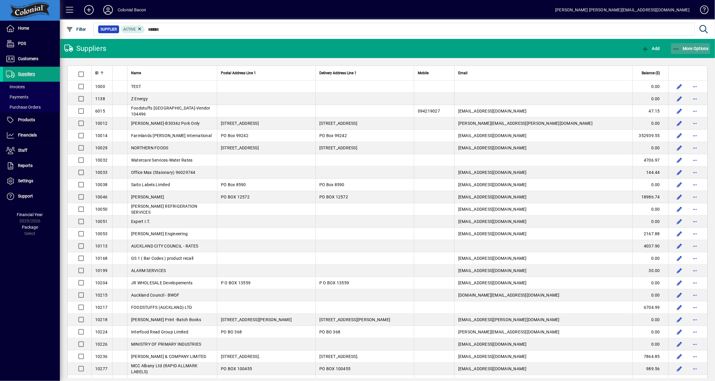
click at [688, 48] on span "More Options" at bounding box center [691, 48] width 37 height 5
click at [668, 60] on span "Aged Trial Balance" at bounding box center [669, 62] width 52 height 6
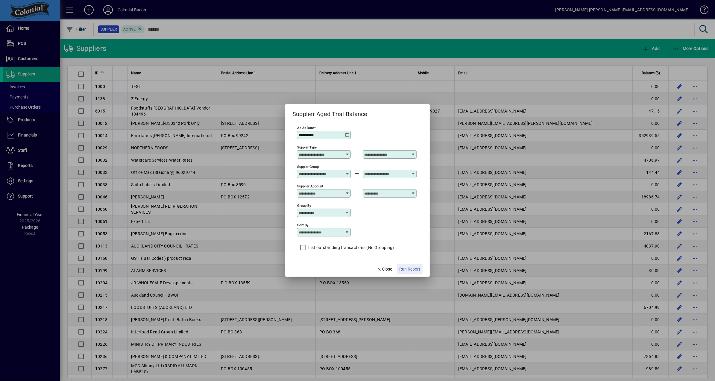
click at [407, 269] on span "Run Report" at bounding box center [410, 269] width 21 height 6
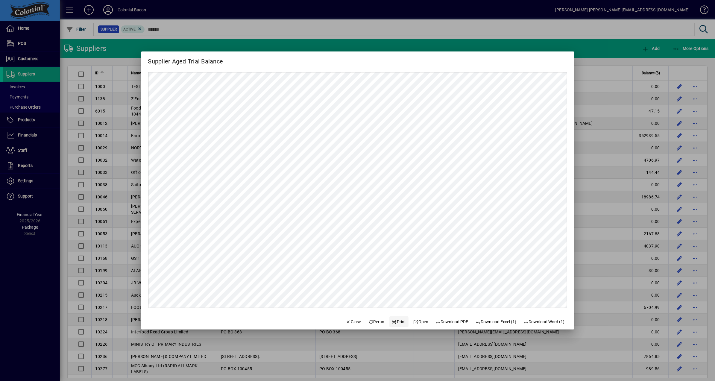
click at [398, 322] on span "Print" at bounding box center [399, 322] width 14 height 6
click at [351, 323] on span "Close" at bounding box center [354, 322] width 16 height 6
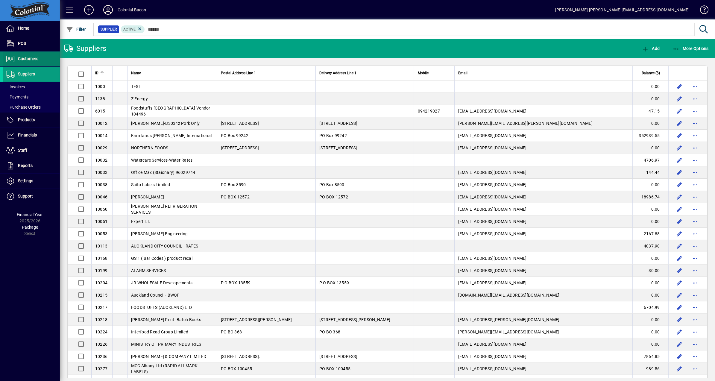
click at [26, 59] on span "Customers" at bounding box center [28, 58] width 20 height 5
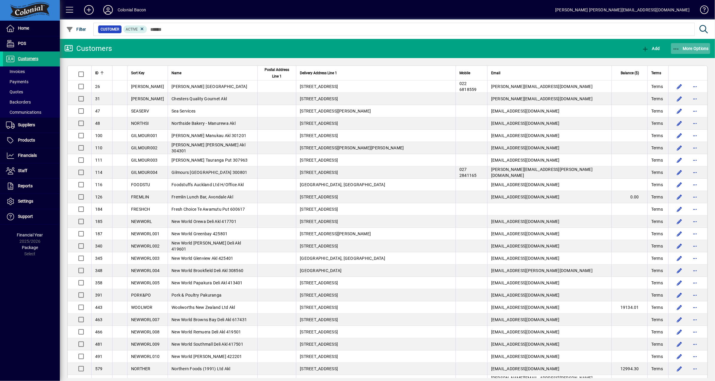
click at [694, 48] on span "More Options" at bounding box center [691, 48] width 37 height 5
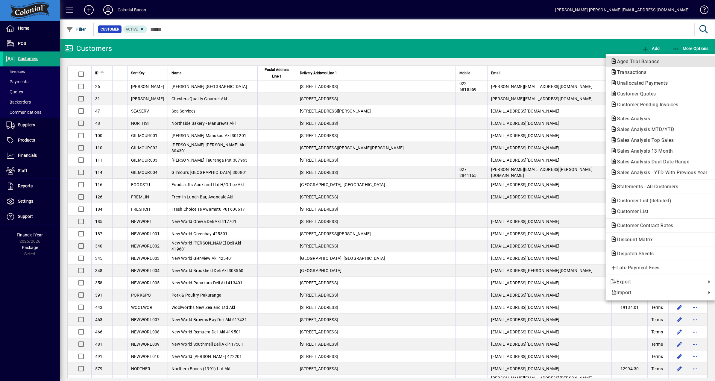
click at [633, 60] on span "Aged Trial Balance" at bounding box center [637, 62] width 52 height 6
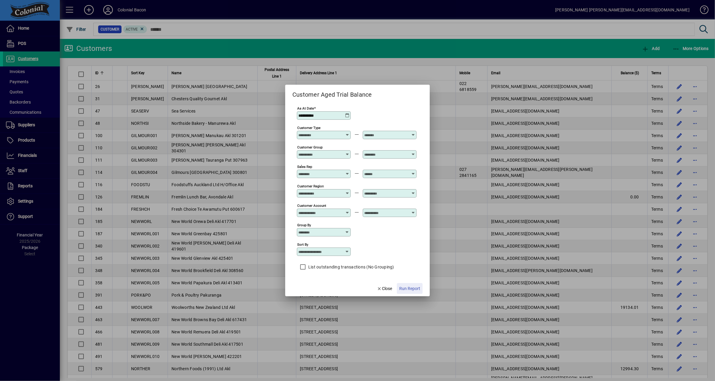
click at [412, 289] on span "Run Report" at bounding box center [410, 289] width 21 height 6
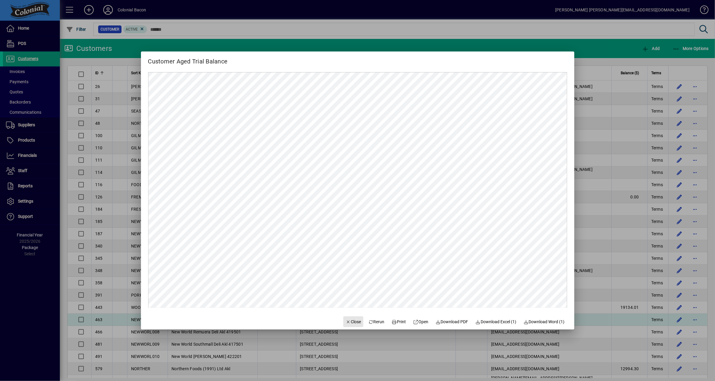
click at [347, 322] on span "Close" at bounding box center [354, 322] width 16 height 6
